Goal: Information Seeking & Learning: Find contact information

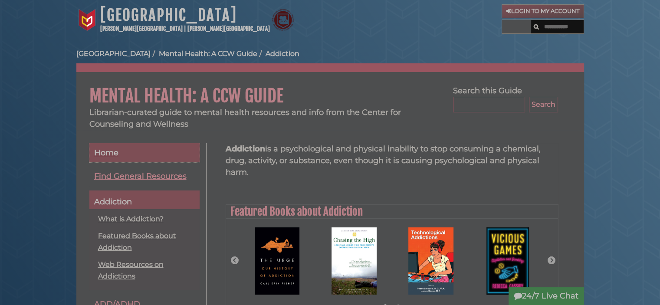
click at [123, 147] on link "Home" at bounding box center [144, 153] width 110 height 20
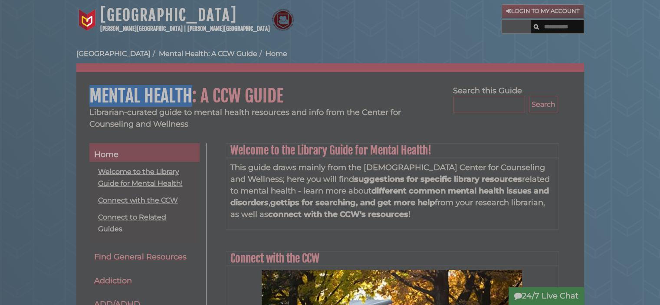
drag, startPoint x: 114, startPoint y: 90, endPoint x: 191, endPoint y: 93, distance: 76.9
copy h1 "Mental Health"
click at [498, 102] on input "Search..." at bounding box center [489, 105] width 72 height 16
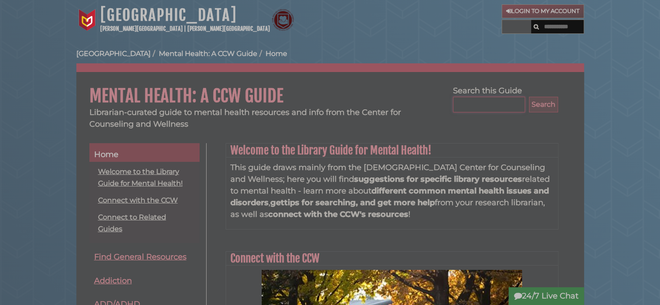
paste input "**********"
type input "**********"
click at [543, 103] on button "Search" at bounding box center [543, 105] width 29 height 16
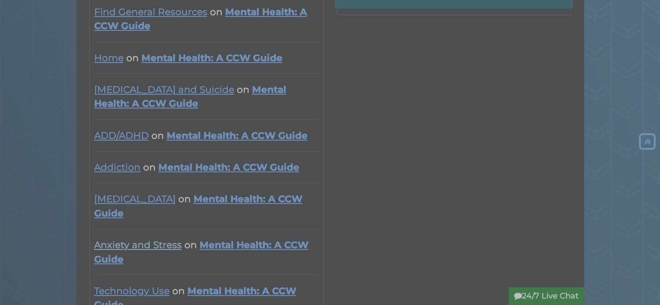
scroll to position [347, 0]
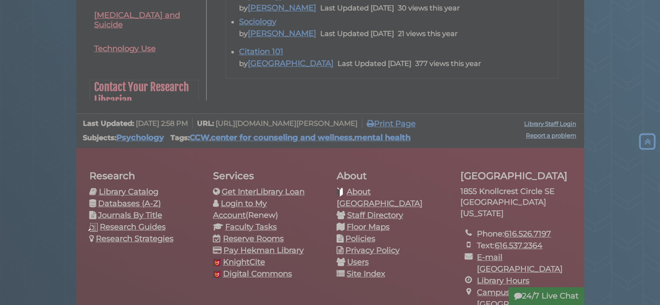
scroll to position [608, 0]
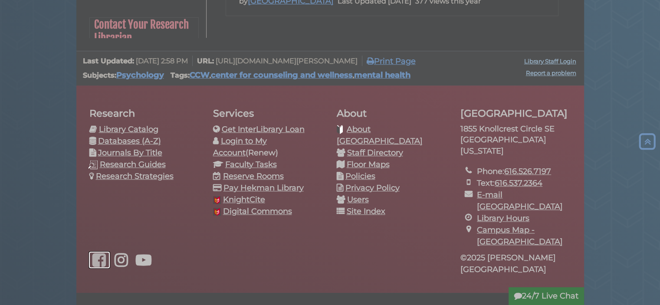
click at [98, 252] on icon "Hekman Library on Facebook" at bounding box center [99, 260] width 20 height 16
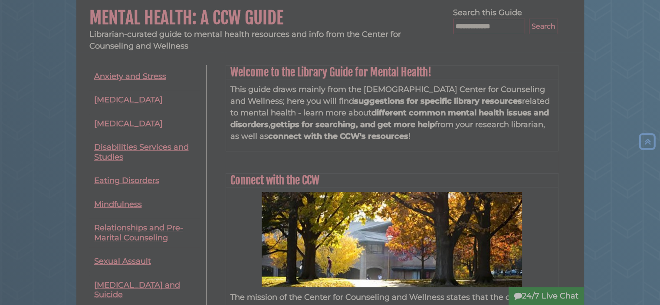
scroll to position [0, 0]
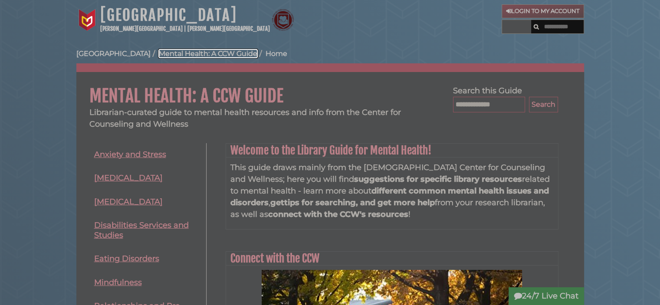
click at [217, 53] on link "Mental Health: A CCW Guide" at bounding box center [208, 53] width 99 height 8
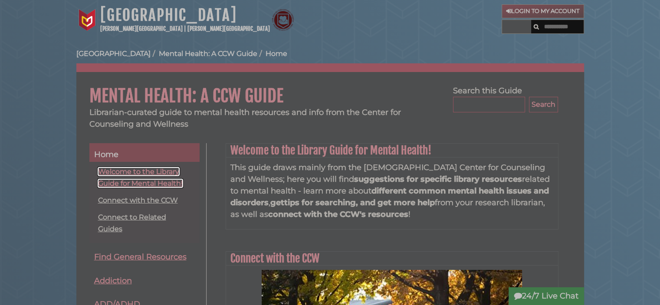
click at [146, 175] on link "Welcome to the Library Guide for Mental Health!" at bounding box center [140, 178] width 85 height 20
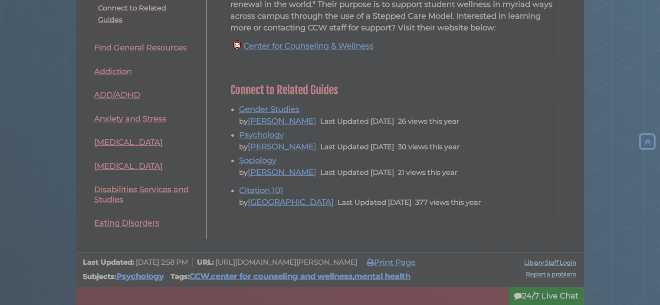
scroll to position [490, 0]
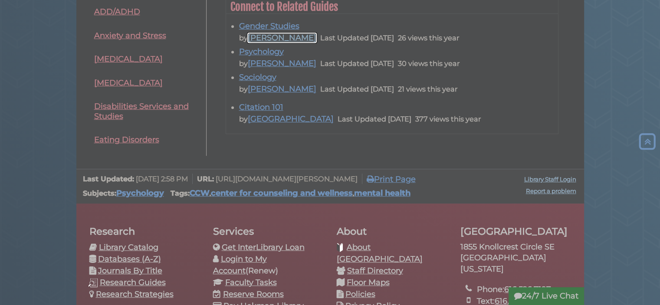
click at [285, 40] on link "[PERSON_NAME]" at bounding box center [282, 38] width 69 height 10
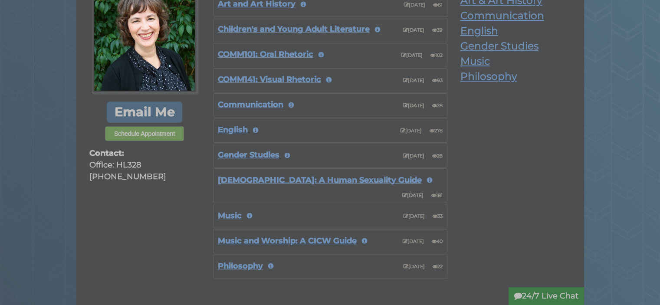
scroll to position [174, 0]
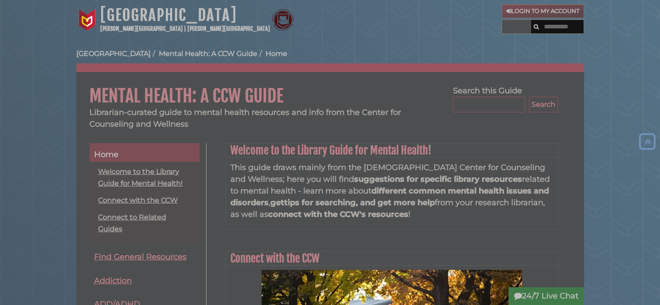
scroll to position [402, 0]
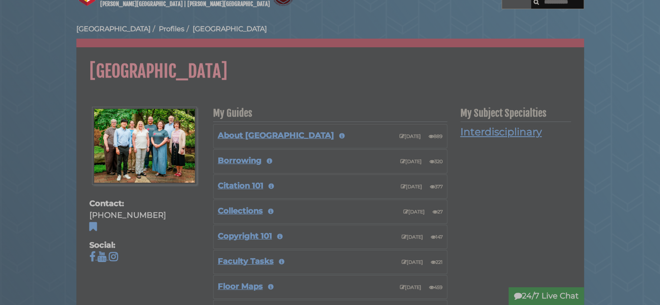
scroll to position [87, 0]
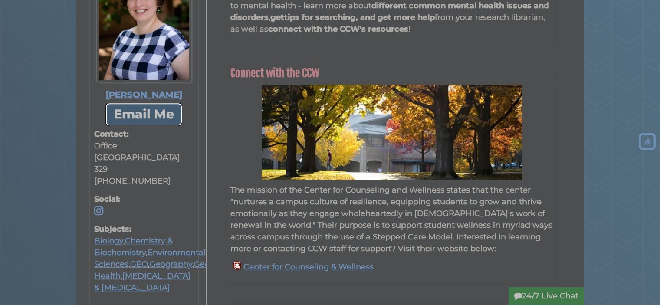
scroll to position [521, 0]
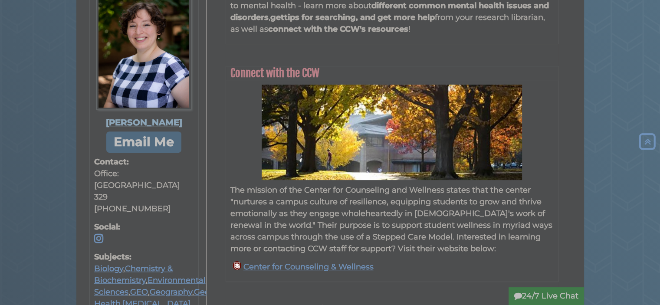
copy div "[PERSON_NAME]"
drag, startPoint x: 93, startPoint y: 99, endPoint x: 184, endPoint y: 100, distance: 91.1
click at [184, 100] on div "[PERSON_NAME] Email Me Contact: Office: [GEOGRAPHIC_DATA] [PHONE_NUMBER] Social…" at bounding box center [144, 149] width 108 height 367
